Goal: Check status: Check status

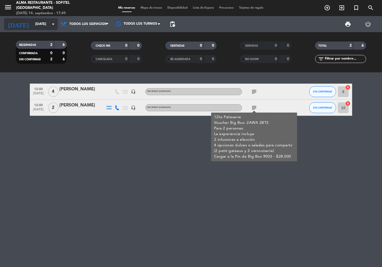
click at [46, 22] on input "[DATE]" at bounding box center [55, 24] width 47 height 10
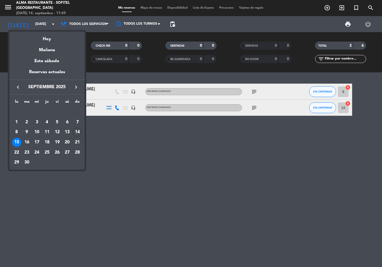
click at [216, 174] on div at bounding box center [191, 133] width 382 height 267
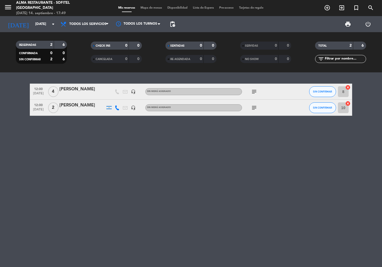
click at [86, 16] on div "[DATE] 14. septiembre - 17:49" at bounding box center [53, 13] width 75 height 5
click at [86, 19] on span "Todos los servicios" at bounding box center [85, 24] width 54 height 12
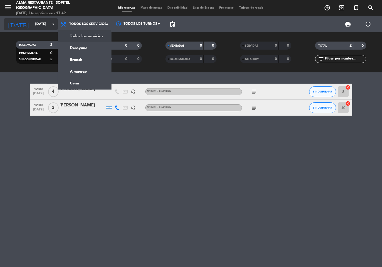
click at [47, 25] on input "[DATE]" at bounding box center [55, 24] width 47 height 10
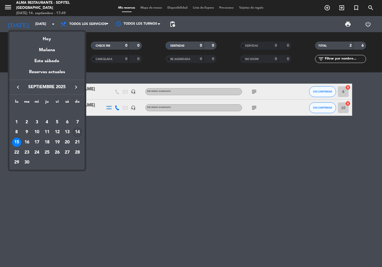
click at [78, 128] on div "14" at bounding box center [77, 132] width 9 height 9
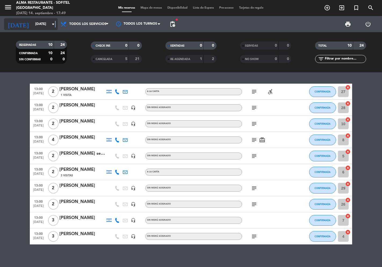
click at [55, 26] on icon "arrow_drop_down" at bounding box center [53, 24] width 6 height 6
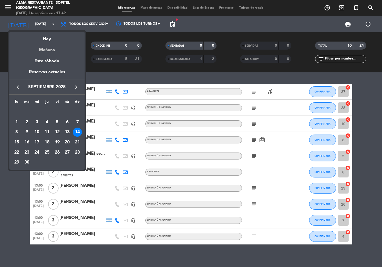
click at [46, 51] on div "Mañana" at bounding box center [46, 48] width 75 height 11
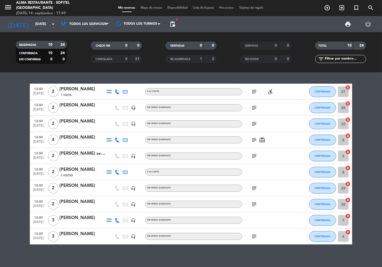
type input "[DATE]"
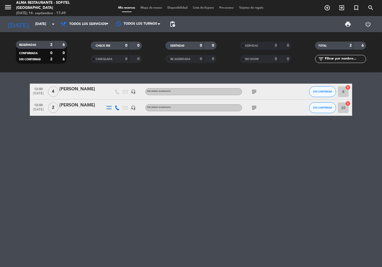
click at [254, 91] on icon "subject" at bounding box center [254, 92] width 6 height 6
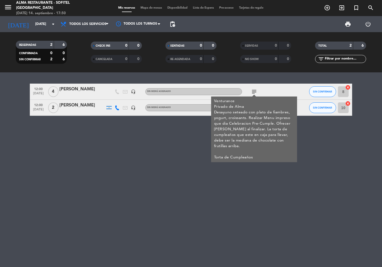
click at [166, 167] on div "12:00 [DATE] 4 [PERSON_NAME] headset_mic Sin menú asignado subject Venturance P…" at bounding box center [191, 169] width 382 height 195
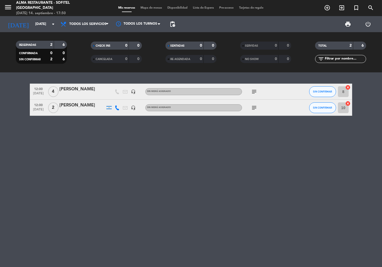
click at [256, 91] on icon "subject" at bounding box center [254, 92] width 6 height 6
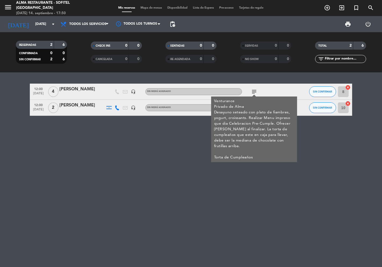
click at [136, 175] on div "12:00 [DATE] 4 [PERSON_NAME] headset_mic Sin menú asignado subject Venturance P…" at bounding box center [191, 169] width 382 height 195
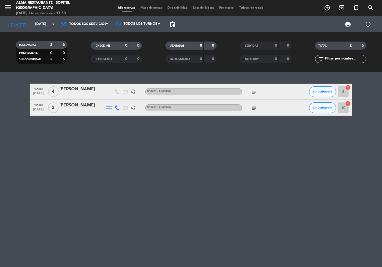
click at [251, 107] on icon "subject" at bounding box center [254, 108] width 6 height 6
